Goal: Task Accomplishment & Management: Manage account settings

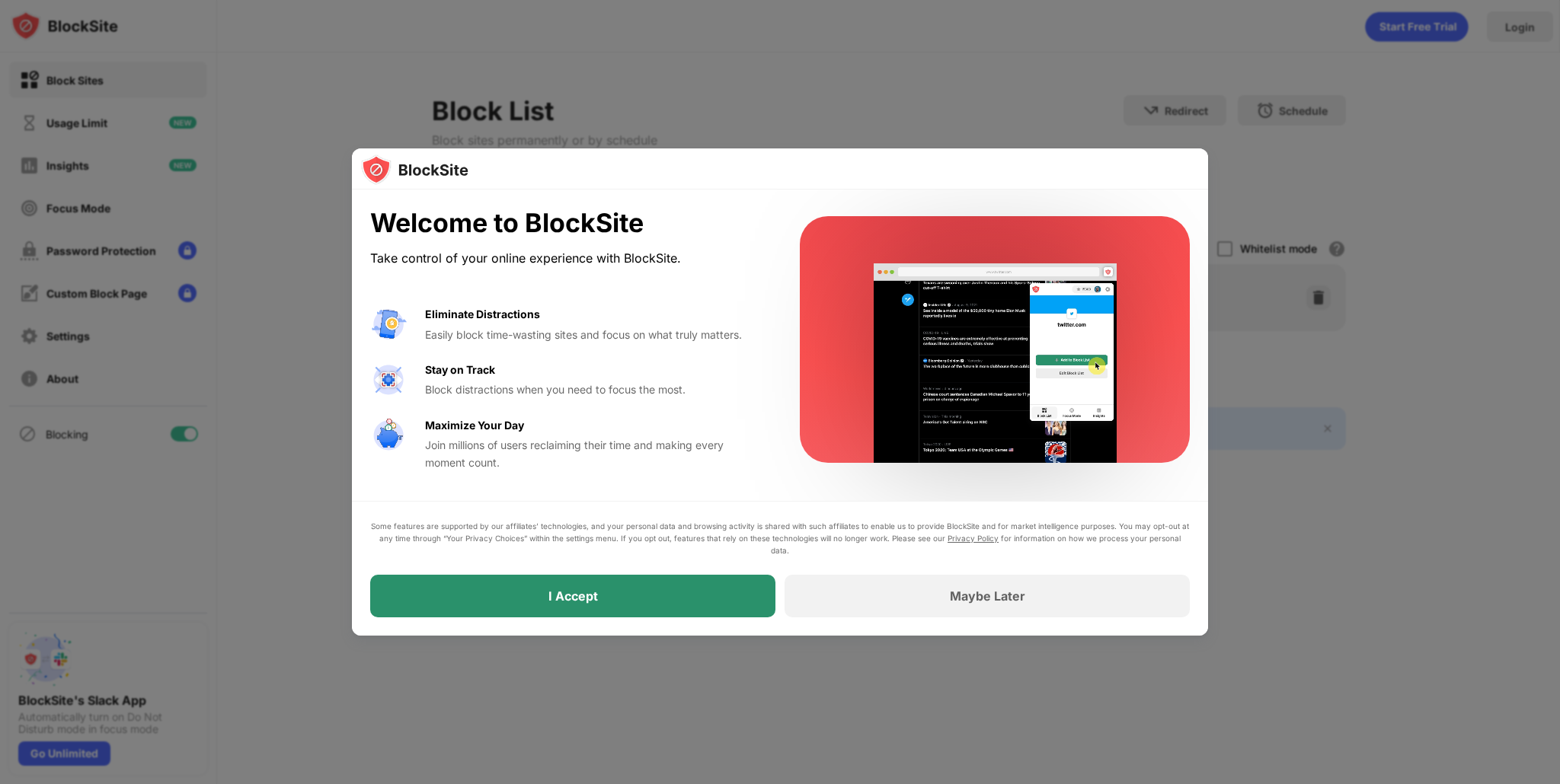
click at [664, 604] on div "I Accept" at bounding box center [573, 596] width 406 height 43
